Goal: Use online tool/utility: Utilize a website feature to perform a specific function

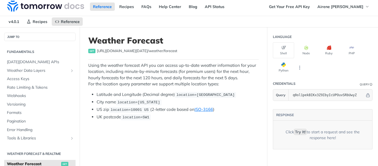
scroll to position [130, 0]
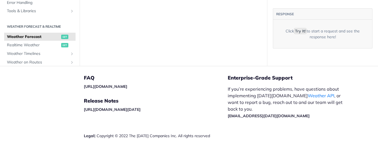
click at [39, 35] on span "Weather Forecast" at bounding box center [33, 37] width 53 height 6
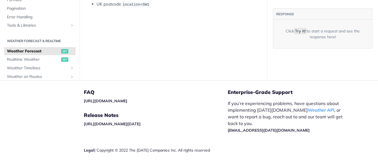
scroll to position [115, 0]
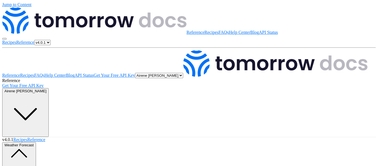
scroll to position [139, 0]
drag, startPoint x: 217, startPoint y: 79, endPoint x: 148, endPoint y: 67, distance: 70.1
type input "v"
paste input "IRRI, 14°10'12.0 N 121°15'25.2 E"
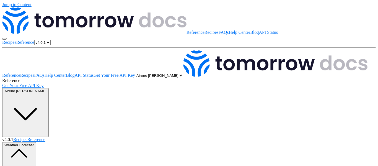
scroll to position [0, 26]
type input "IRRI, 14°10'12.0 N 121°15'25.2 E"
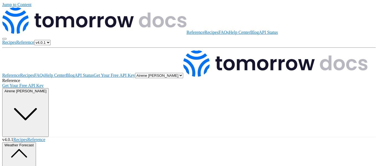
type input "1d"
drag, startPoint x: 237, startPoint y: 106, endPoint x: 352, endPoint y: 57, distance: 125.5
type input "14°10'12.0 N 121°15'25.2 E"
